Goal: Complete application form: Complete application form

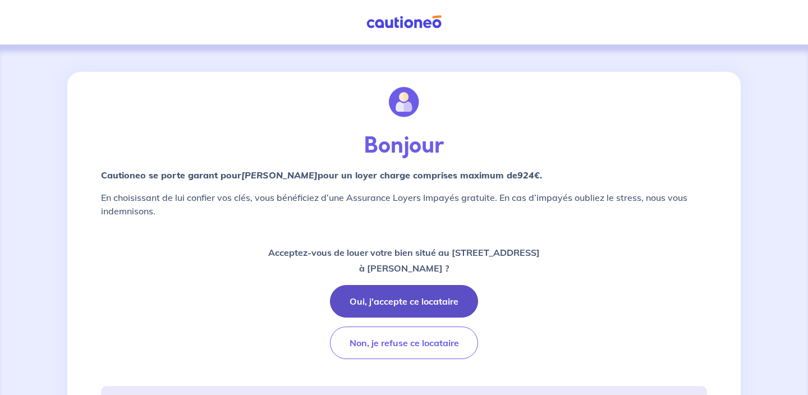
click at [397, 302] on button "Oui, j'accepte ce locataire" at bounding box center [404, 301] width 148 height 33
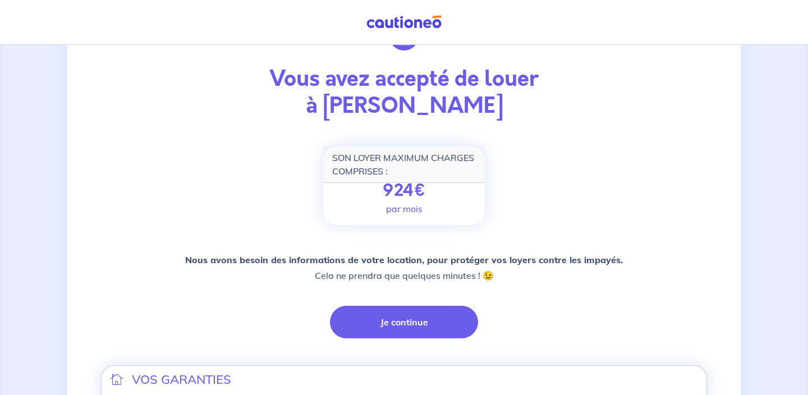
scroll to position [68, 0]
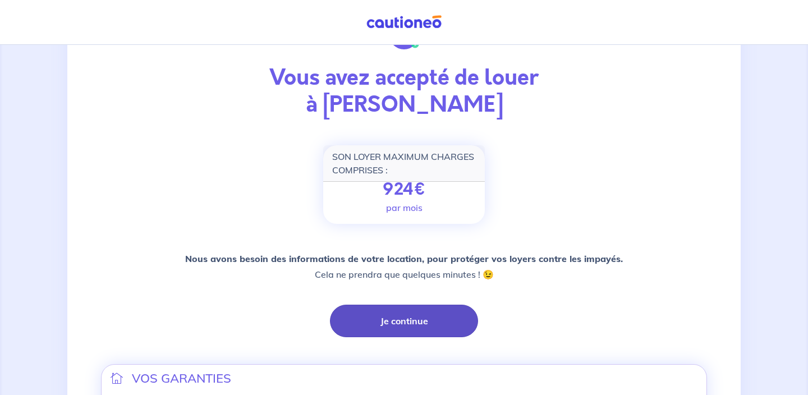
click at [392, 317] on button "Je continue" at bounding box center [404, 321] width 148 height 33
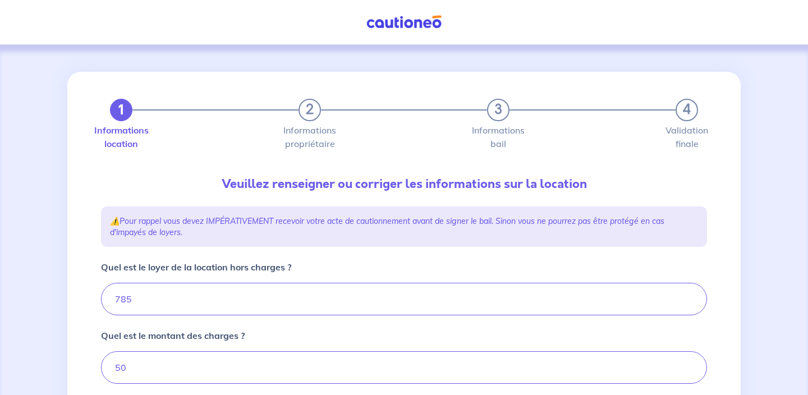
type input "835"
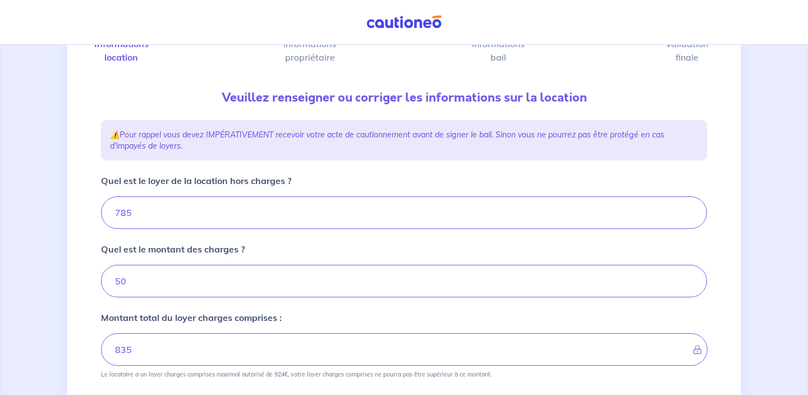
scroll to position [111, 0]
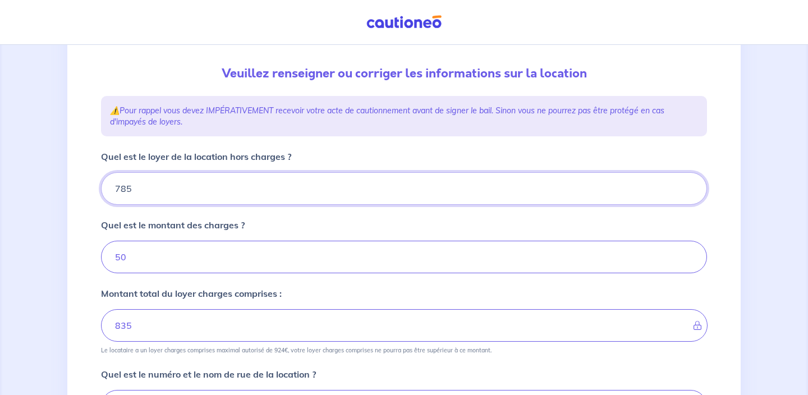
click at [128, 190] on input "785" at bounding box center [404, 188] width 606 height 33
type input "75"
type input "125"
type input "765"
type input "815"
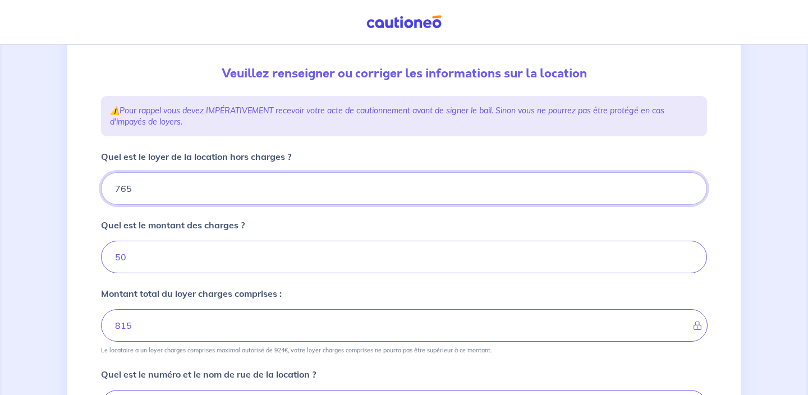
type input "765"
click at [122, 256] on input "50" at bounding box center [404, 257] width 606 height 33
type input "0"
type input "765"
type input "70"
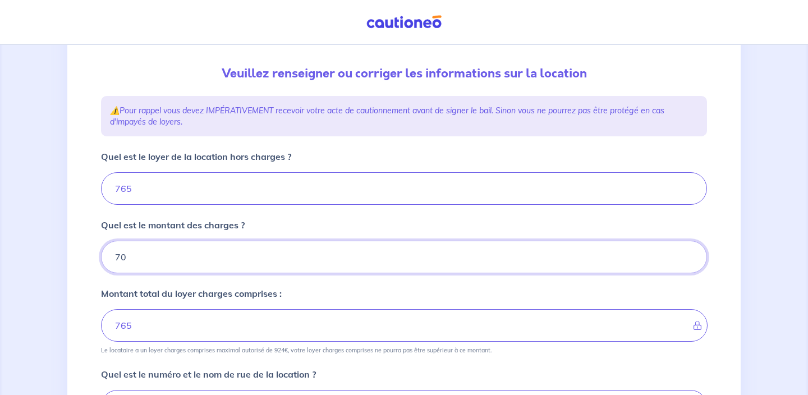
type input "835"
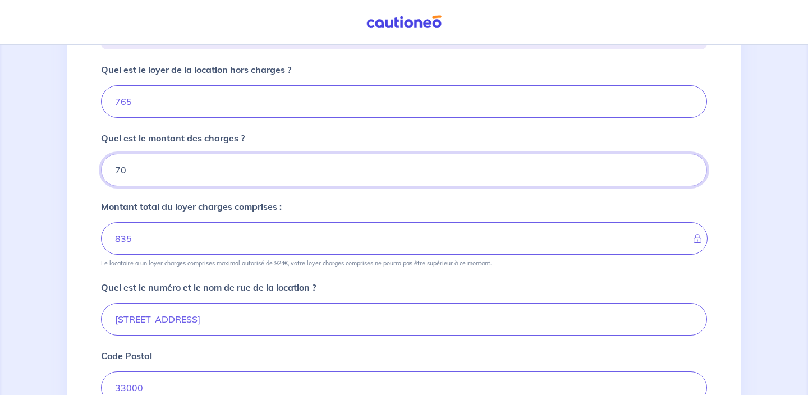
scroll to position [207, 0]
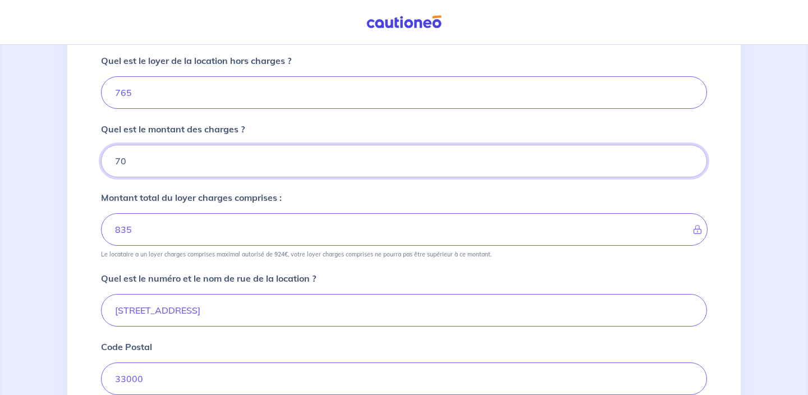
type input "70"
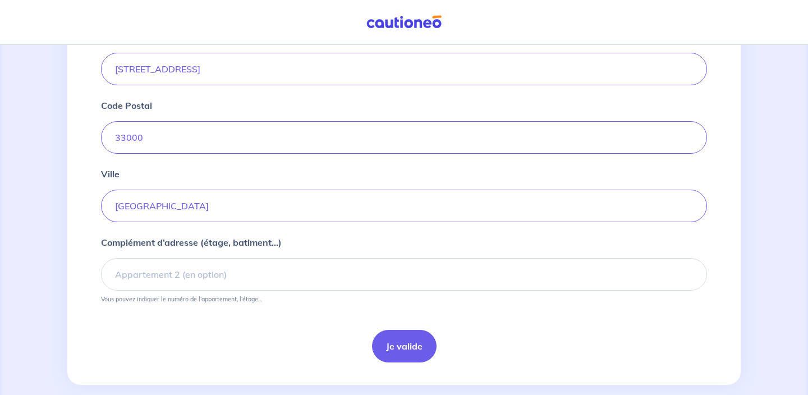
scroll to position [465, 0]
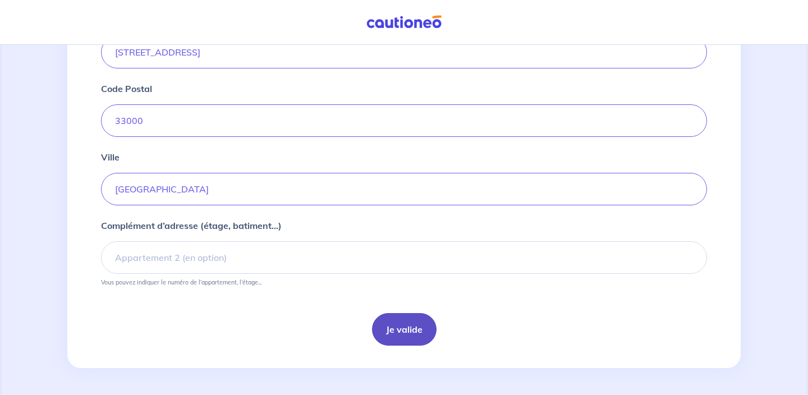
click at [400, 327] on button "Je valide" at bounding box center [404, 329] width 65 height 33
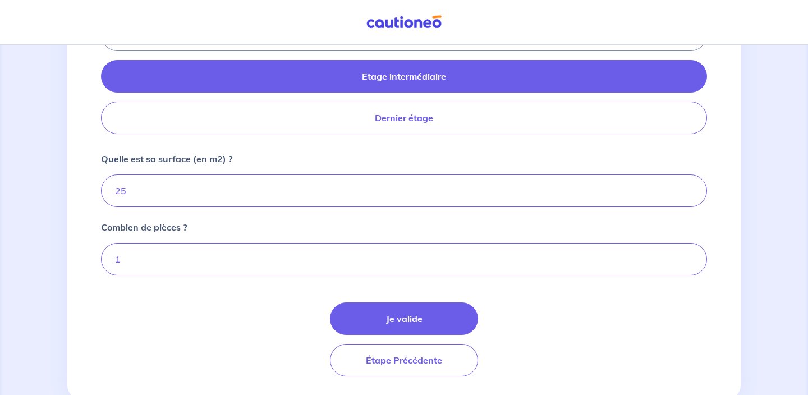
scroll to position [534, 0]
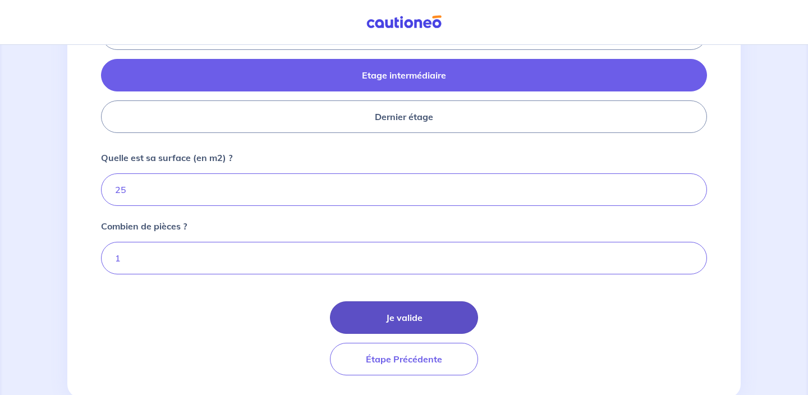
click at [381, 320] on button "Je valide" at bounding box center [404, 317] width 148 height 33
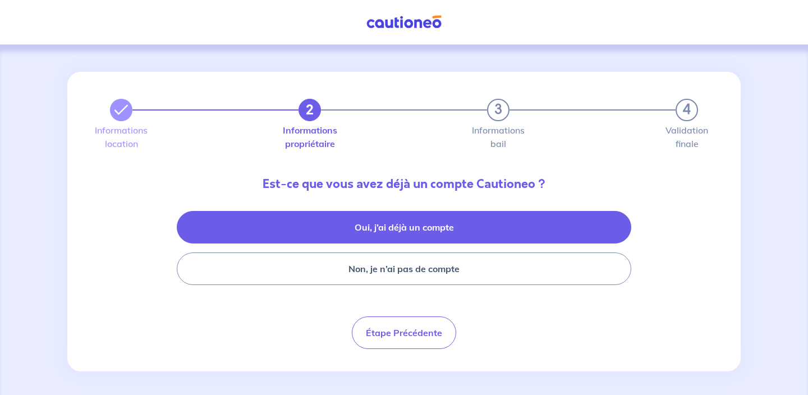
click at [365, 223] on button "Oui, j’ai déjà un compte" at bounding box center [404, 227] width 455 height 33
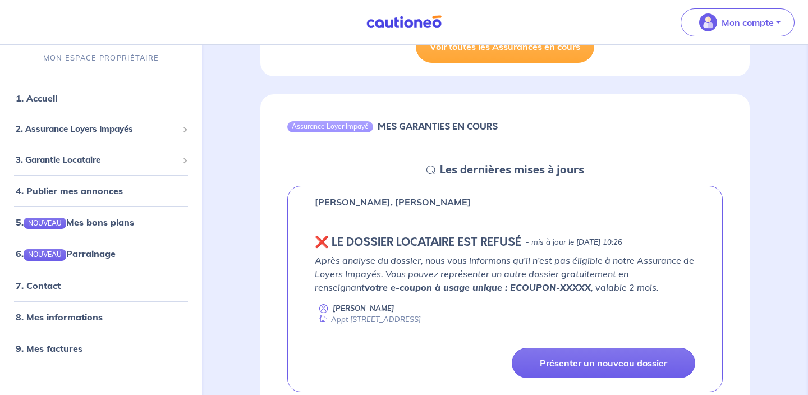
scroll to position [827, 0]
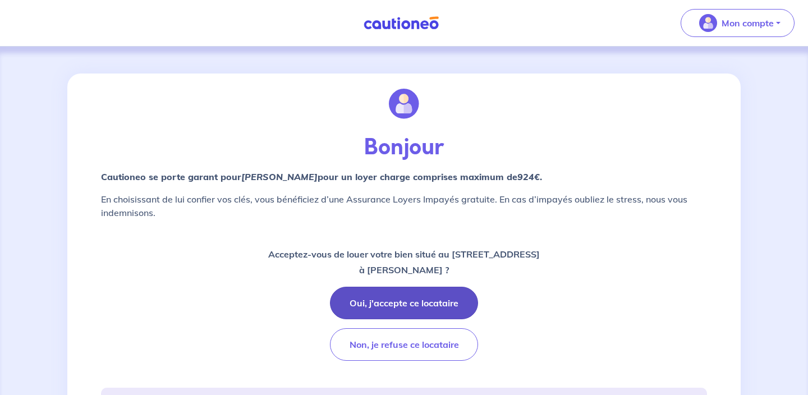
click at [448, 303] on button "Oui, j'accepte ce locataire" at bounding box center [404, 303] width 148 height 33
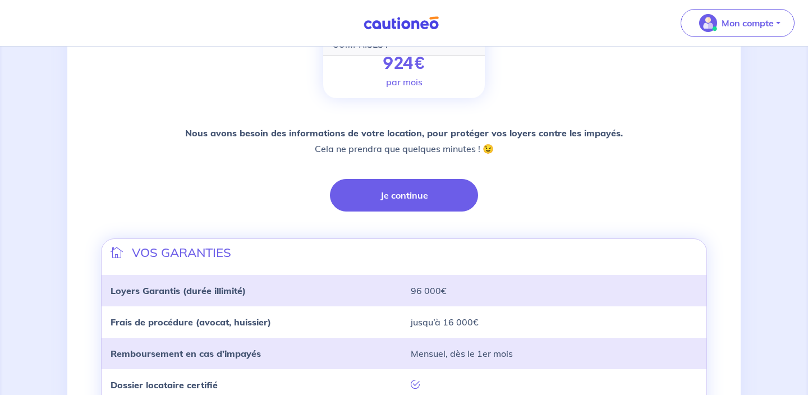
scroll to position [202, 0]
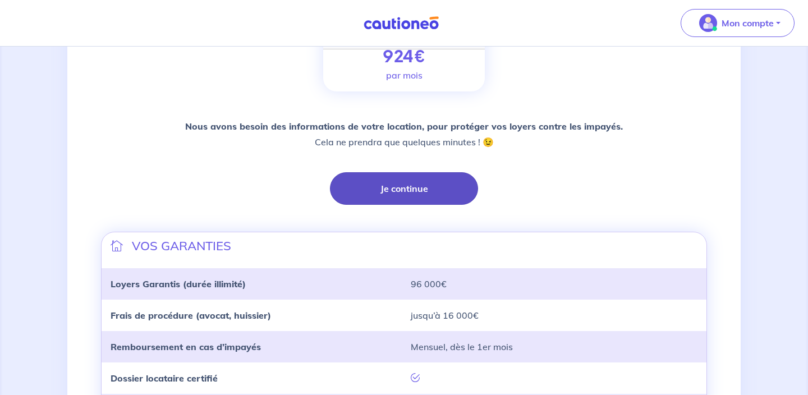
click at [390, 189] on button "Je continue" at bounding box center [404, 188] width 148 height 33
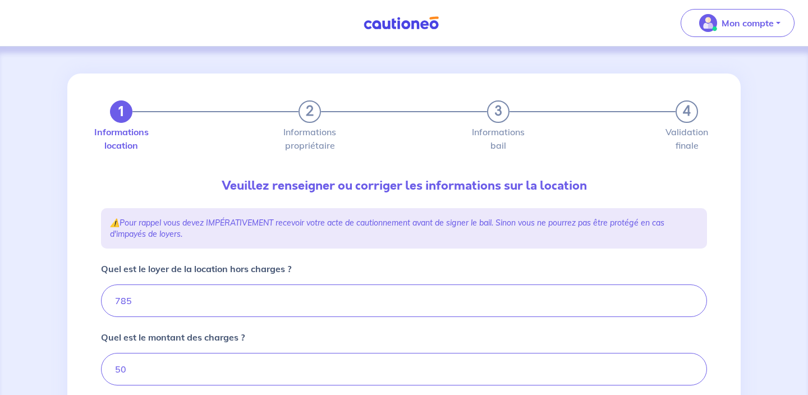
type input "835"
click at [127, 299] on input "785" at bounding box center [404, 301] width 606 height 33
type input "75"
type input "125"
type input "765"
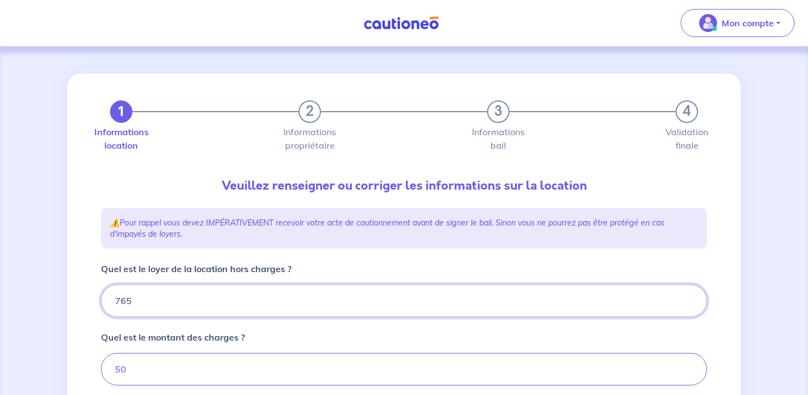
type input "815"
type input "765"
click at [122, 372] on input "50" at bounding box center [404, 369] width 606 height 33
type input "70"
type input "835"
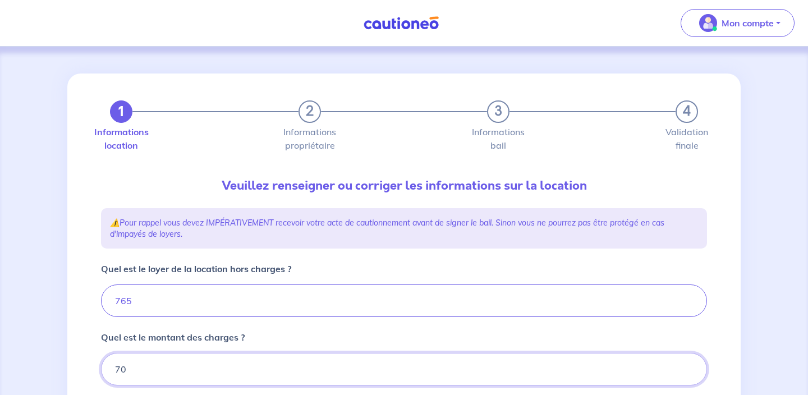
type input "70"
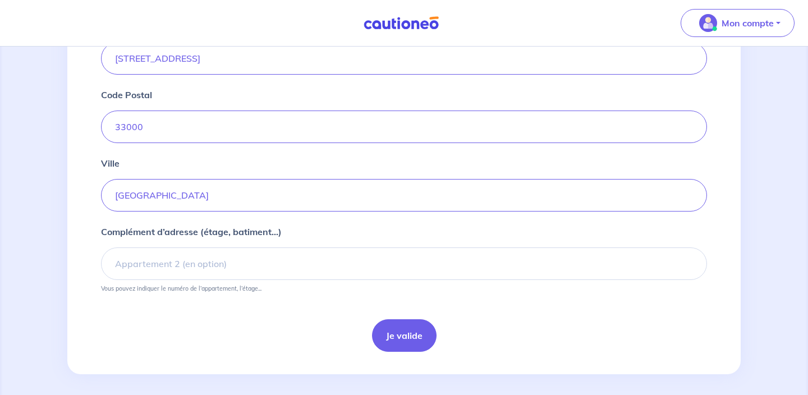
scroll to position [466, 0]
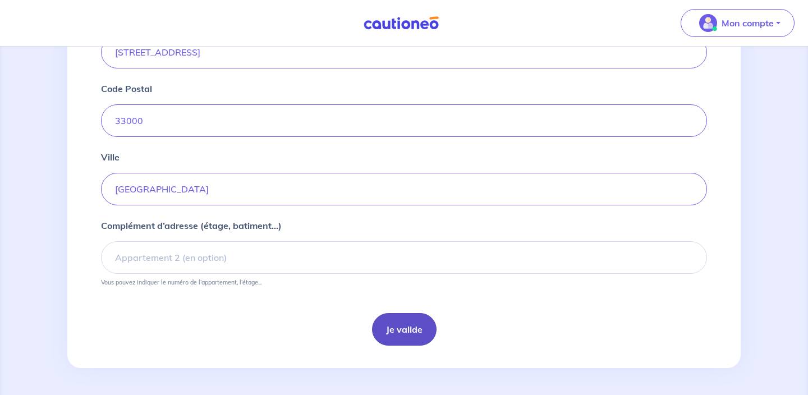
click at [400, 332] on button "Je valide" at bounding box center [404, 329] width 65 height 33
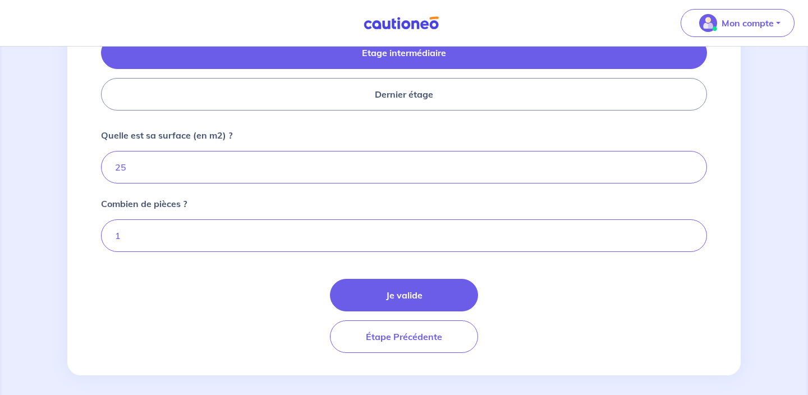
scroll to position [566, 0]
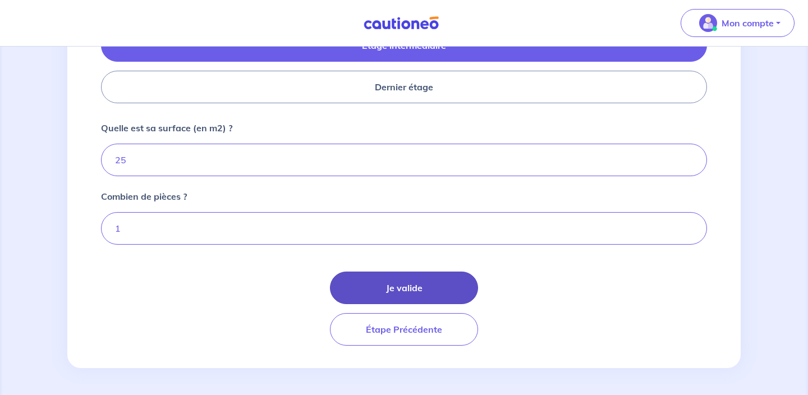
click at [391, 282] on button "Je valide" at bounding box center [404, 288] width 148 height 33
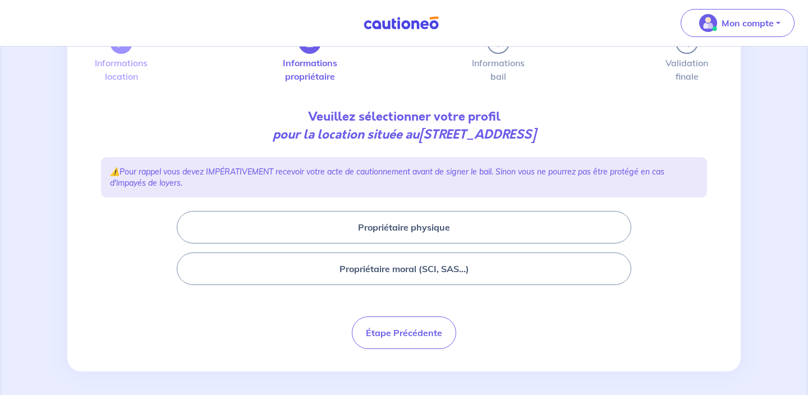
scroll to position [72, 0]
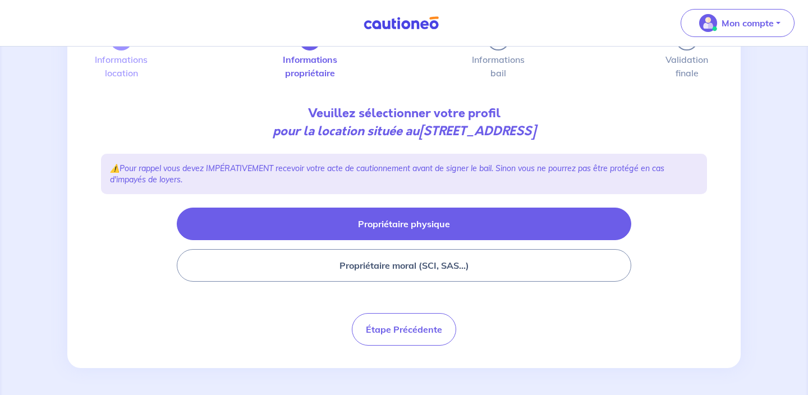
click at [384, 221] on button "Propriétaire physique" at bounding box center [404, 224] width 455 height 33
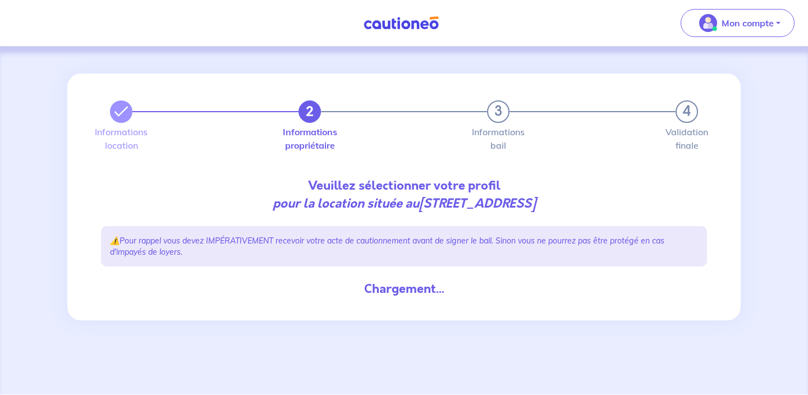
scroll to position [0, 0]
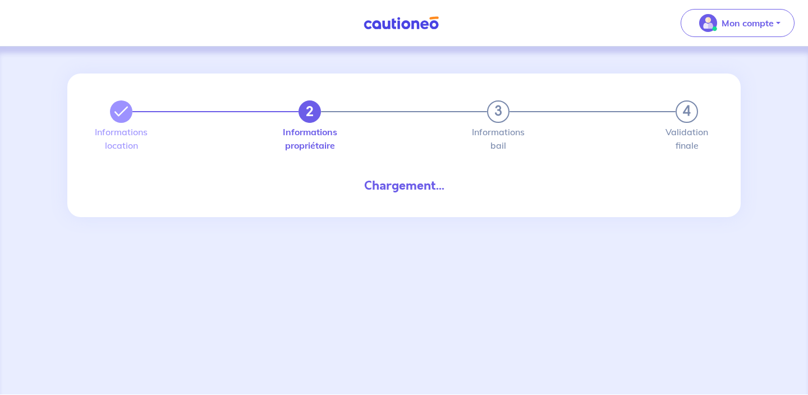
select select "FR"
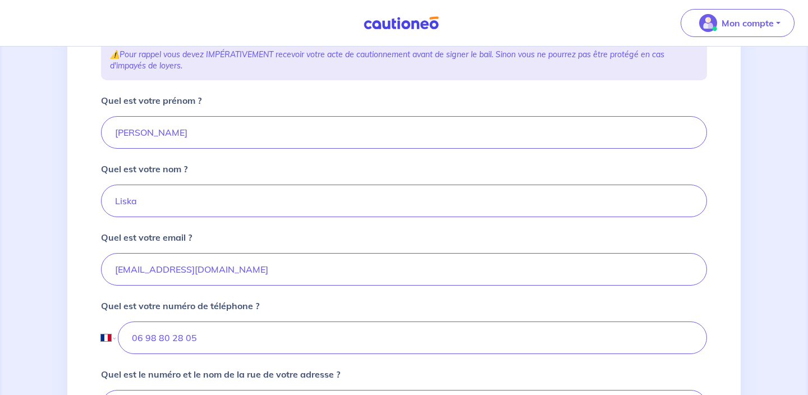
scroll to position [197, 0]
drag, startPoint x: 254, startPoint y: 267, endPoint x: 54, endPoint y: 231, distance: 203.1
drag, startPoint x: 238, startPoint y: 262, endPoint x: 82, endPoint y: 264, distance: 156.1
click at [101, 265] on input "[EMAIL_ADDRESS][DOMAIN_NAME]" at bounding box center [404, 267] width 606 height 33
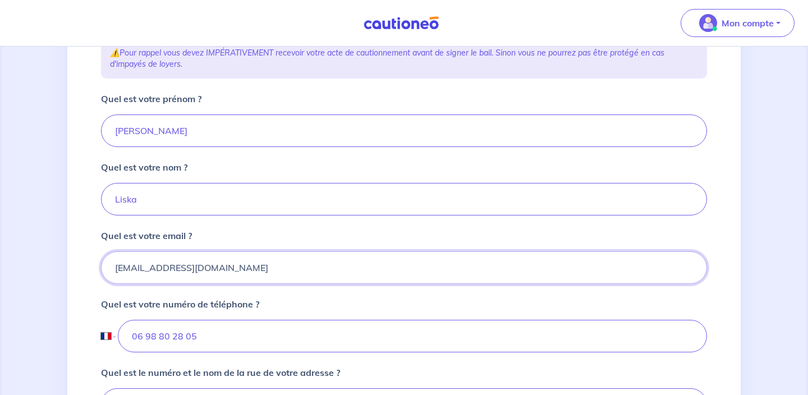
type input "[EMAIL_ADDRESS][DOMAIN_NAME]"
drag, startPoint x: 210, startPoint y: 335, endPoint x: 118, endPoint y: 332, distance: 92.7
click at [118, 332] on input "06 98 80 28 05" at bounding box center [412, 336] width 589 height 33
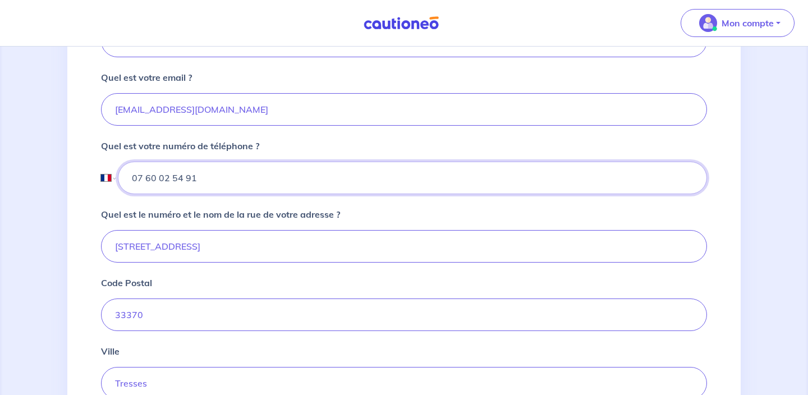
scroll to position [372, 0]
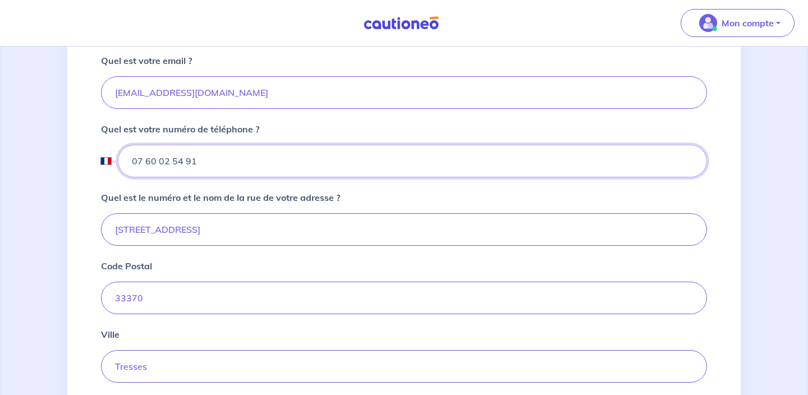
type input "07 60 02 54 91"
drag, startPoint x: 148, startPoint y: 230, endPoint x: 241, endPoint y: 227, distance: 93.8
click at [241, 227] on input "[STREET_ADDRESS]" at bounding box center [404, 229] width 606 height 33
type input "[STREET_ADDRESS]"
click at [152, 307] on input "33370" at bounding box center [404, 298] width 606 height 33
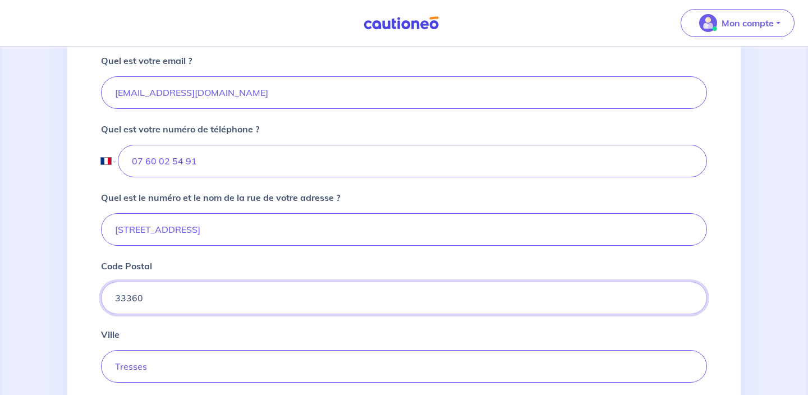
type input "33360"
click at [175, 362] on input "Tresses" at bounding box center [404, 366] width 606 height 33
drag, startPoint x: 175, startPoint y: 362, endPoint x: 79, endPoint y: 341, distance: 98.2
click at [101, 350] on input "Tresses" at bounding box center [404, 366] width 606 height 33
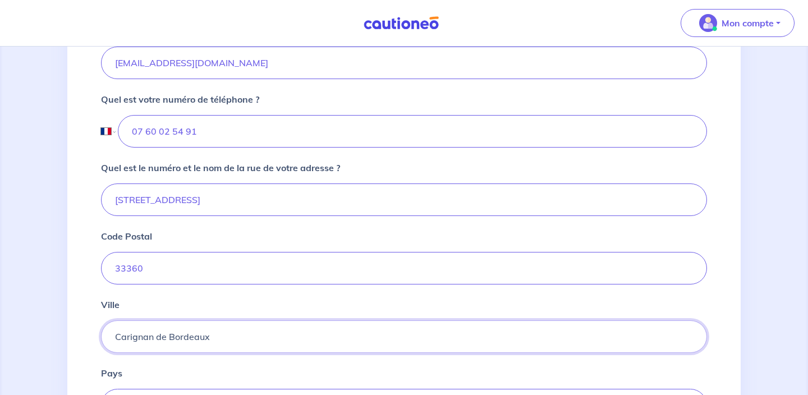
scroll to position [469, 0]
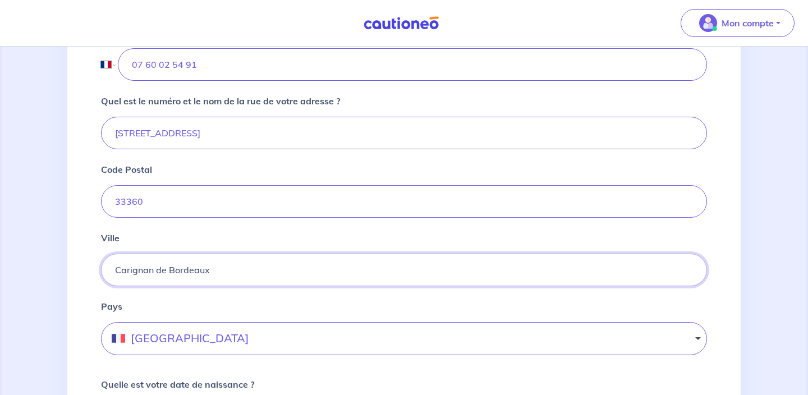
type input "Carignan de Bordeaux"
click at [673, 310] on form "Quel est votre prénom ? [PERSON_NAME] est votre nom ? Liska Quel est votre emai…" at bounding box center [404, 274] width 606 height 908
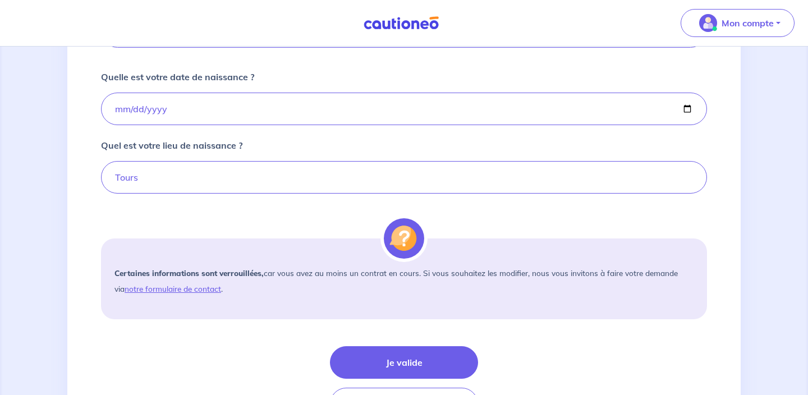
scroll to position [851, 0]
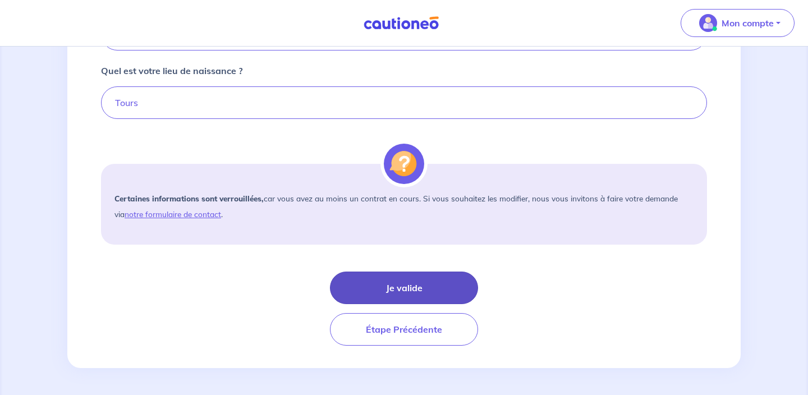
click at [442, 290] on button "Je valide" at bounding box center [404, 288] width 148 height 33
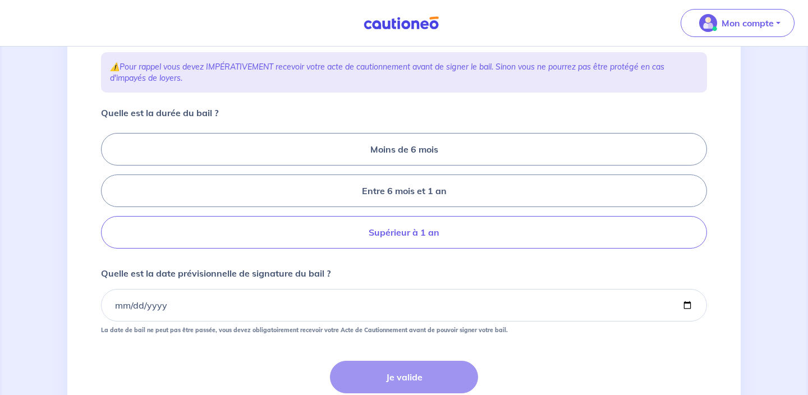
scroll to position [185, 0]
click at [374, 240] on label "Supérieur à 1 an" at bounding box center [404, 230] width 606 height 33
click at [108, 193] on input "Supérieur à 1 an" at bounding box center [104, 189] width 7 height 7
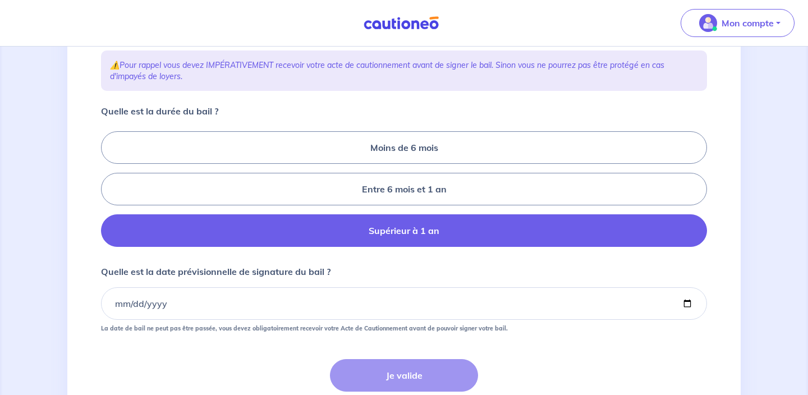
radio input "true"
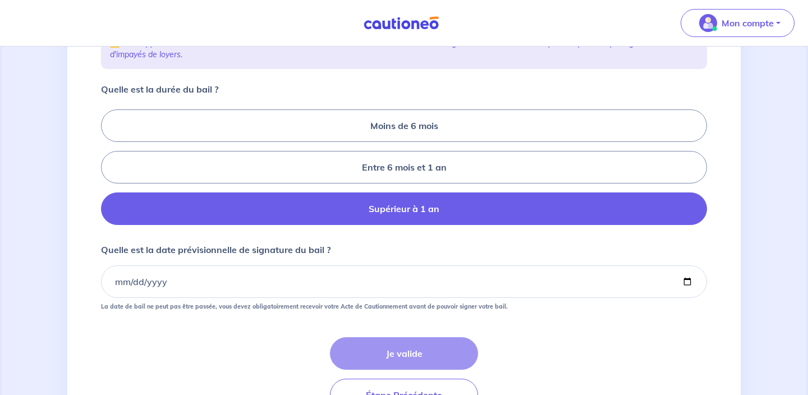
scroll to position [245, 0]
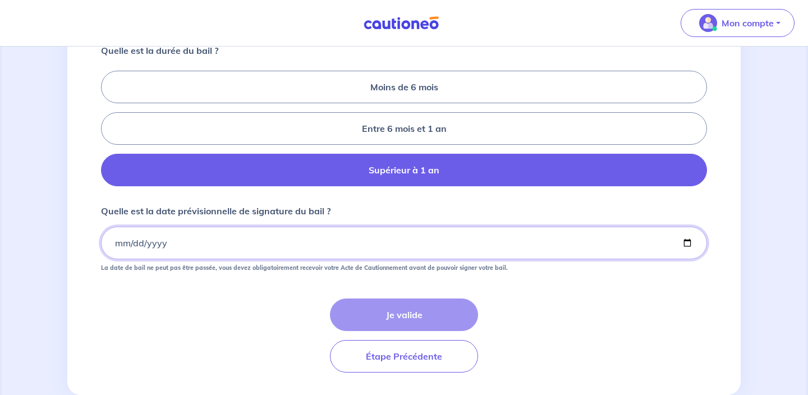
click at [118, 245] on input "Quelle est la date prévisionnelle de signature du bail ?" at bounding box center [404, 243] width 606 height 33
type input "[DATE]"
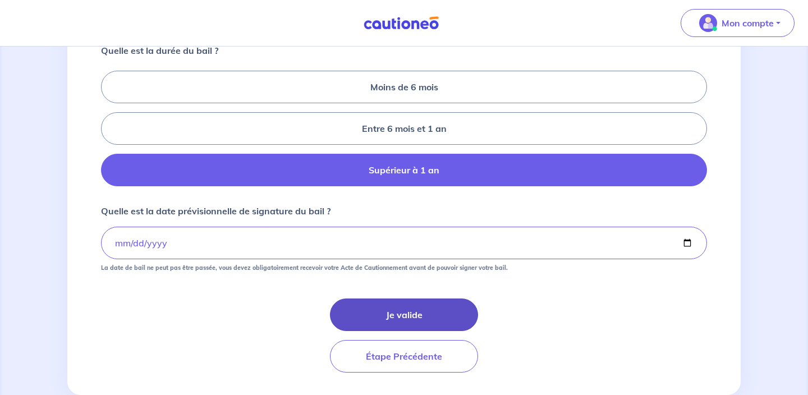
click at [410, 312] on button "Je valide" at bounding box center [404, 315] width 148 height 33
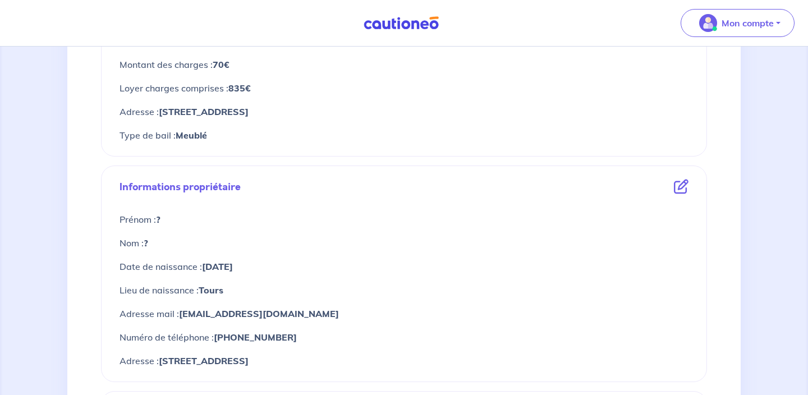
scroll to position [285, 0]
click at [679, 187] on icon at bounding box center [681, 185] width 15 height 15
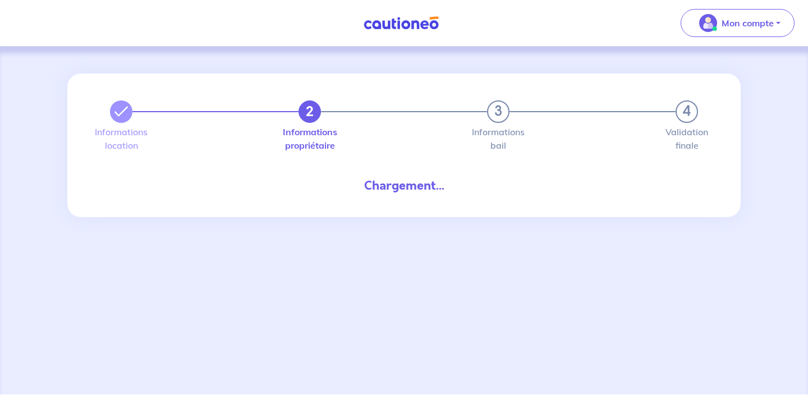
select select "FR"
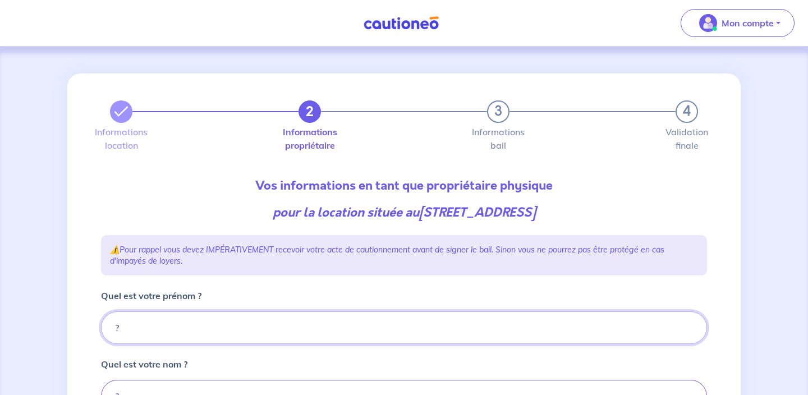
drag, startPoint x: 193, startPoint y: 323, endPoint x: 76, endPoint y: 302, distance: 118.6
type input "X"
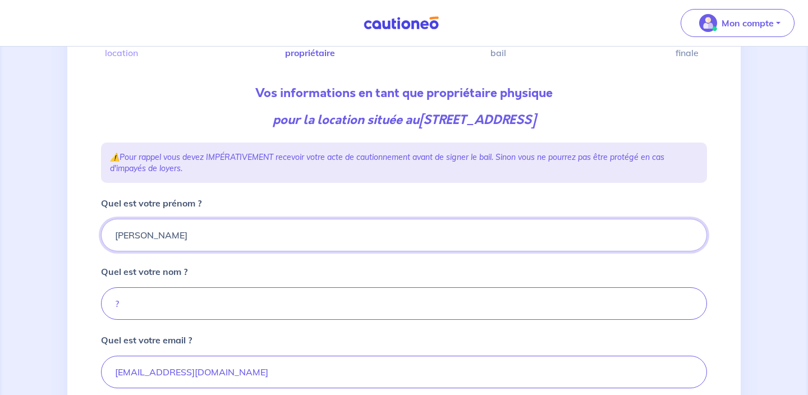
type input "[PERSON_NAME]"
click at [146, 312] on input "?" at bounding box center [404, 303] width 606 height 33
type input "Liska"
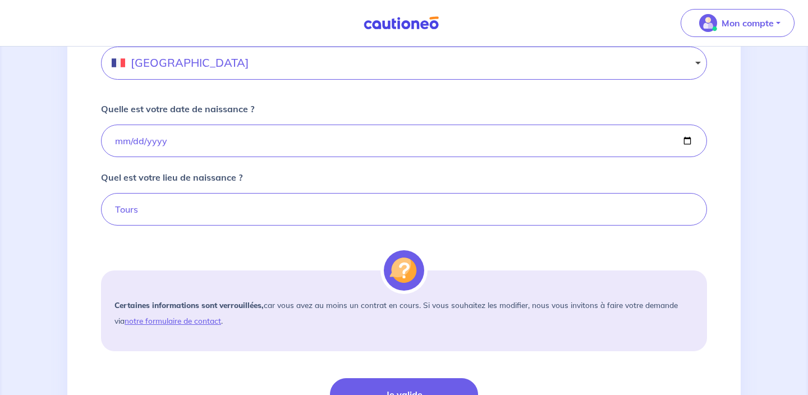
scroll to position [753, 0]
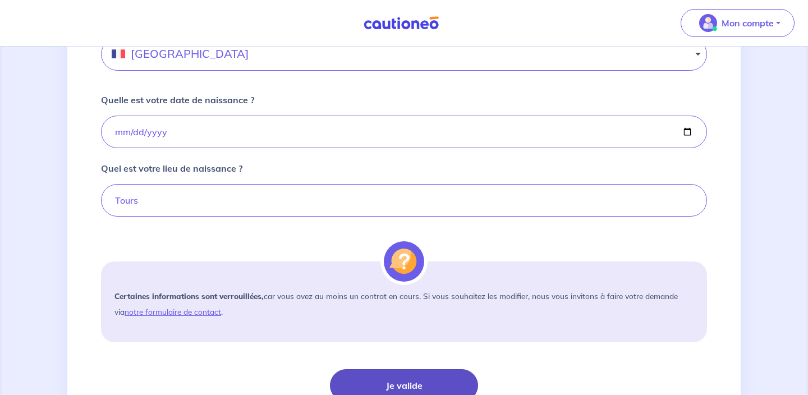
click at [420, 374] on button "Je valide" at bounding box center [404, 385] width 148 height 33
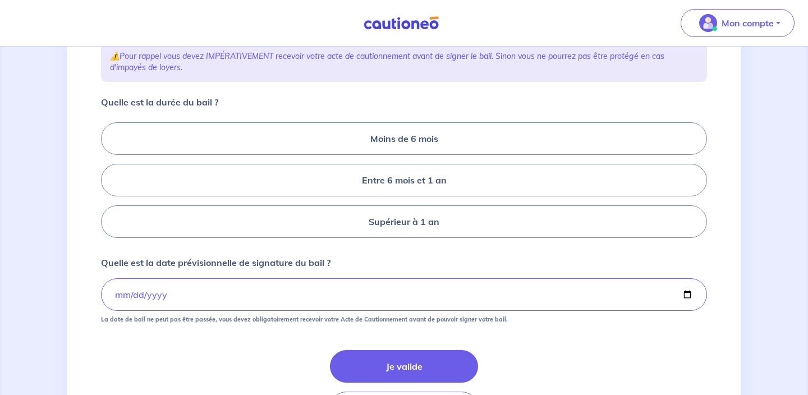
scroll to position [225, 0]
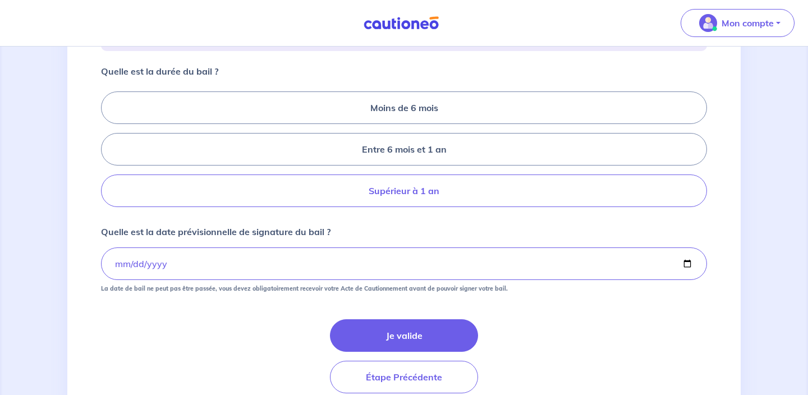
click at [390, 197] on label "Supérieur à 1 an" at bounding box center [404, 191] width 606 height 33
click at [108, 153] on input "Supérieur à 1 an" at bounding box center [104, 149] width 7 height 7
radio input "true"
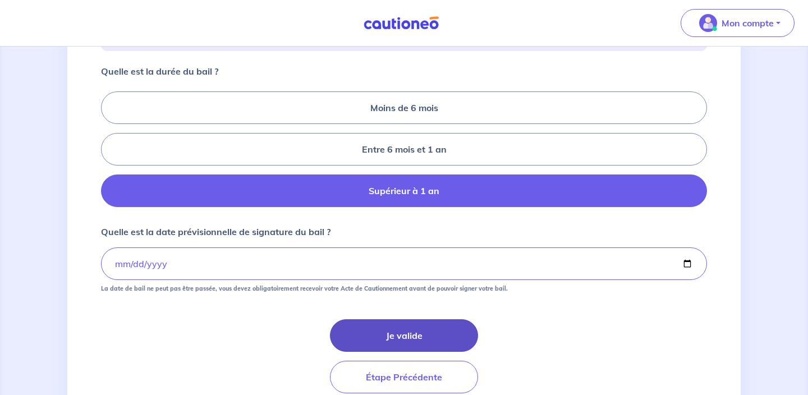
click at [401, 335] on button "Je valide" at bounding box center [404, 335] width 148 height 33
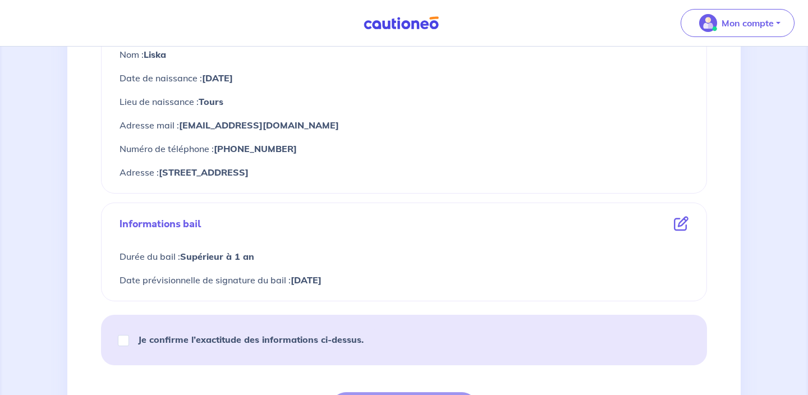
scroll to position [482, 0]
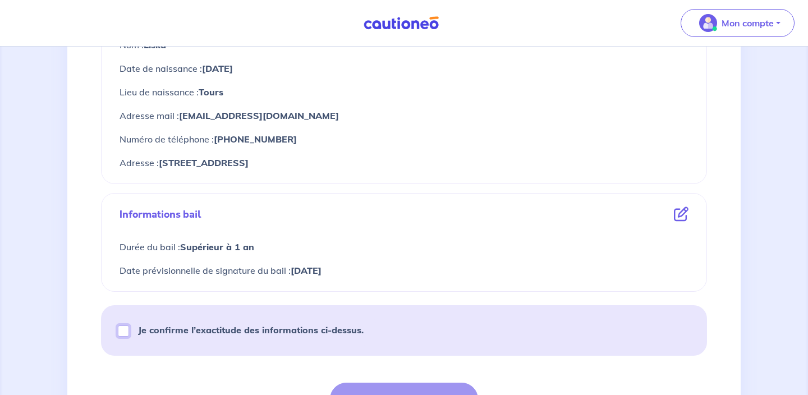
click at [125, 331] on input "Je confirme l’exactitude des informations ci-dessus." at bounding box center [123, 331] width 11 height 11
checkbox input "true"
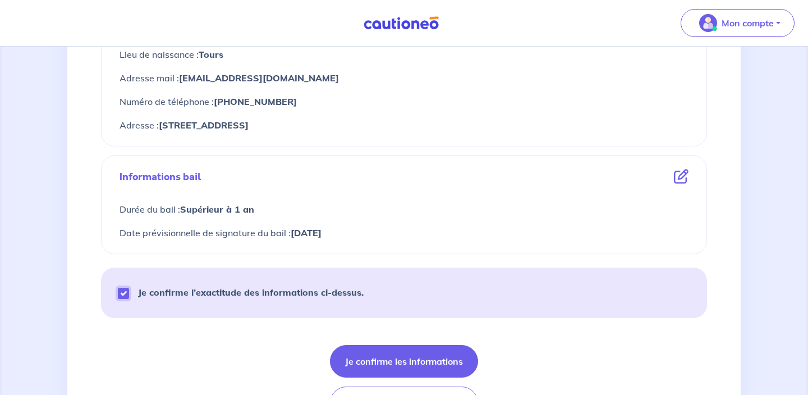
scroll to position [593, 0]
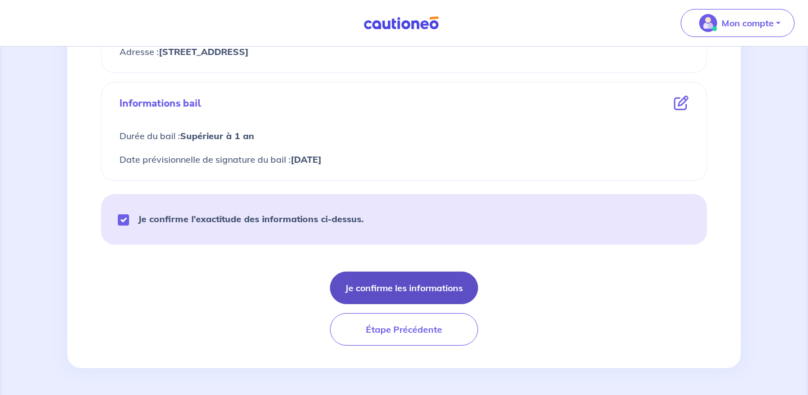
click at [415, 287] on button "Je confirme les informations" at bounding box center [404, 288] width 148 height 33
